Goal: Navigation & Orientation: Find specific page/section

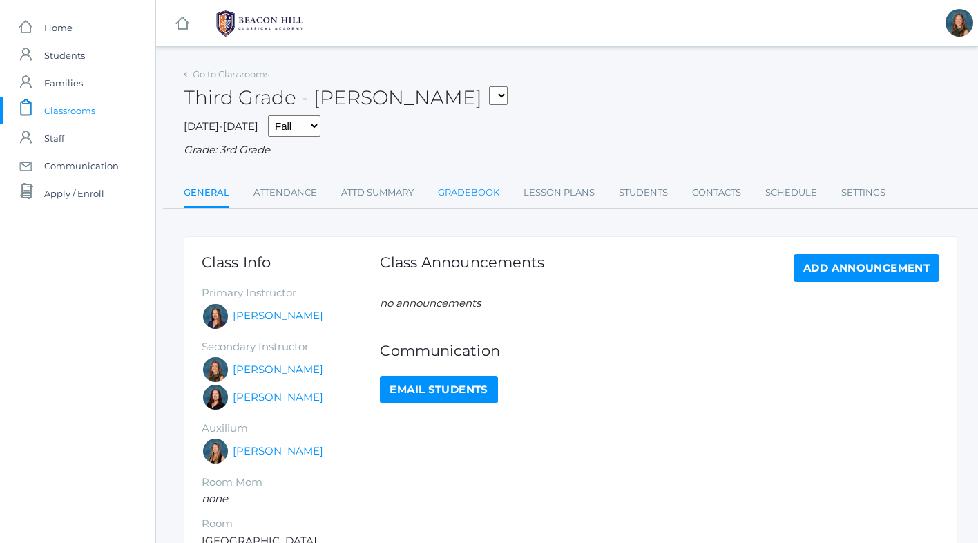
click at [488, 187] on link "Gradebook" at bounding box center [468, 193] width 61 height 28
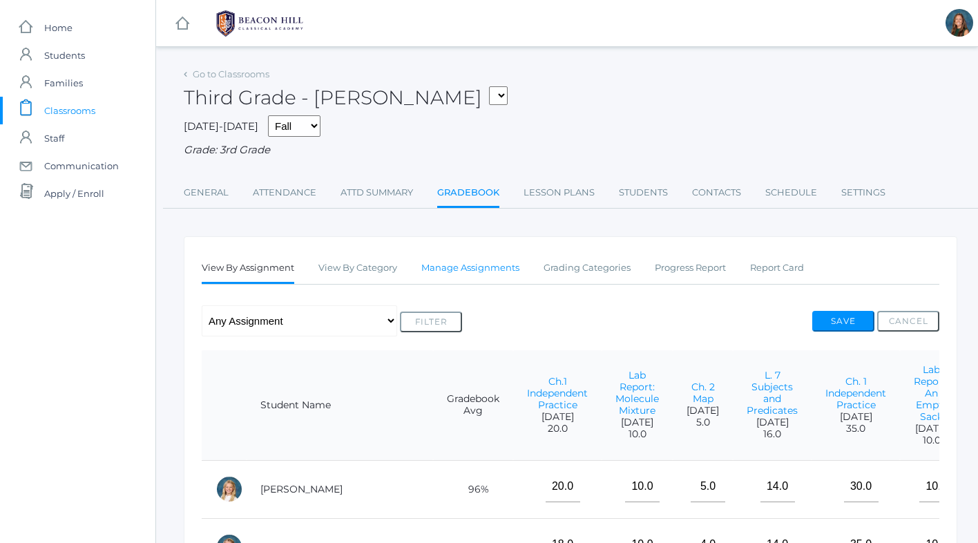
click at [477, 270] on link "Manage Assignments" at bounding box center [470, 268] width 98 height 28
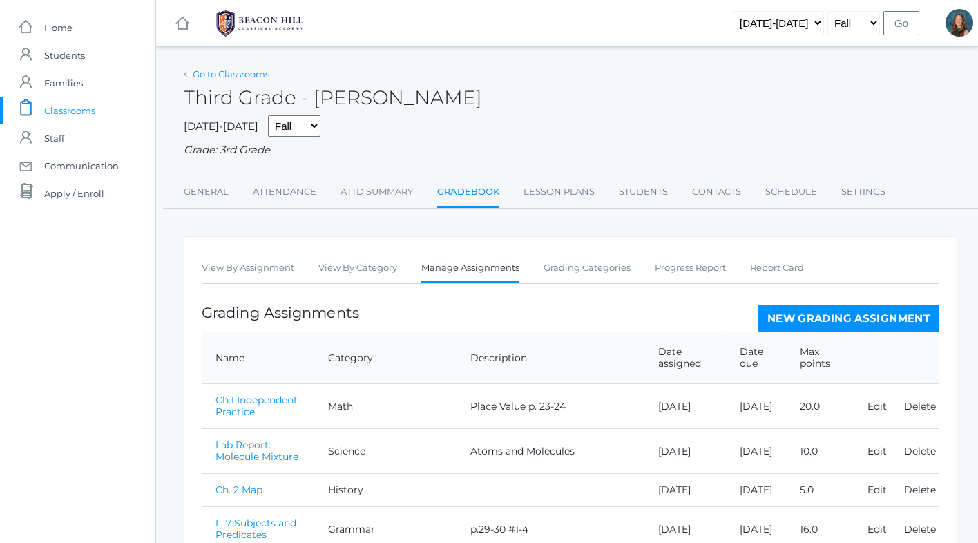
click at [224, 73] on link "Go to Classrooms" at bounding box center [231, 73] width 77 height 11
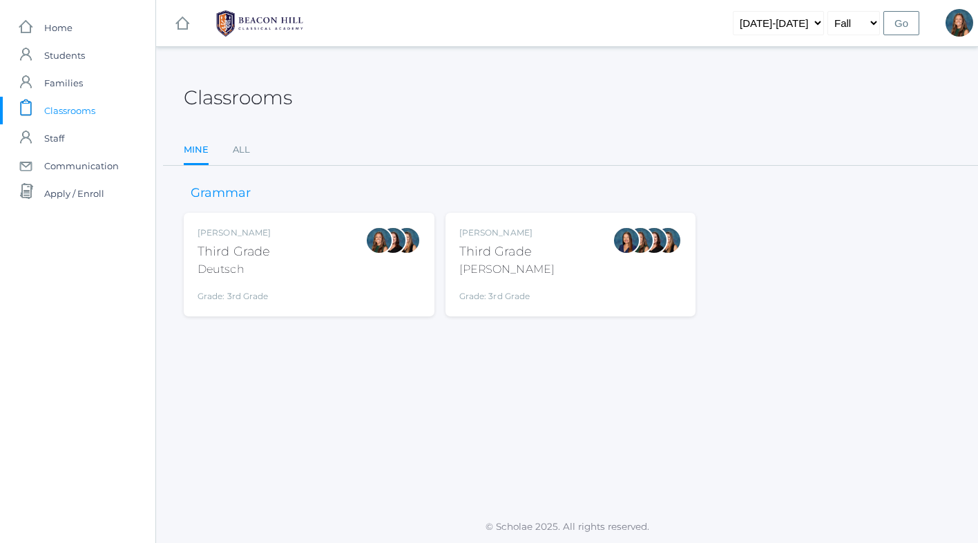
click at [365, 278] on div at bounding box center [379, 265] width 28 height 76
